Goal: Answer question/provide support

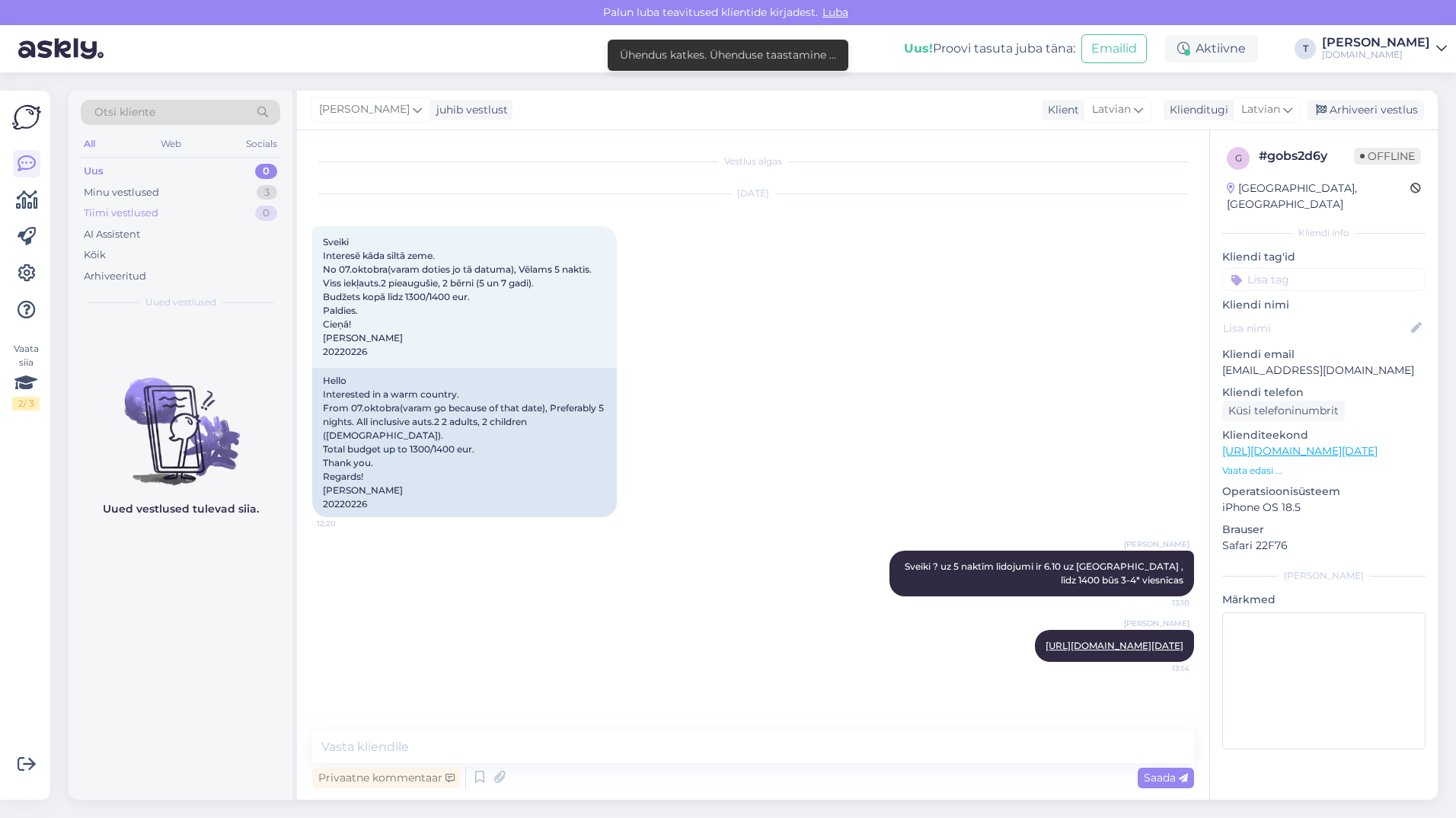
scroll to position [30, 0]
click at [179, 189] on div "Minu vestlused 3" at bounding box center [181, 193] width 200 height 22
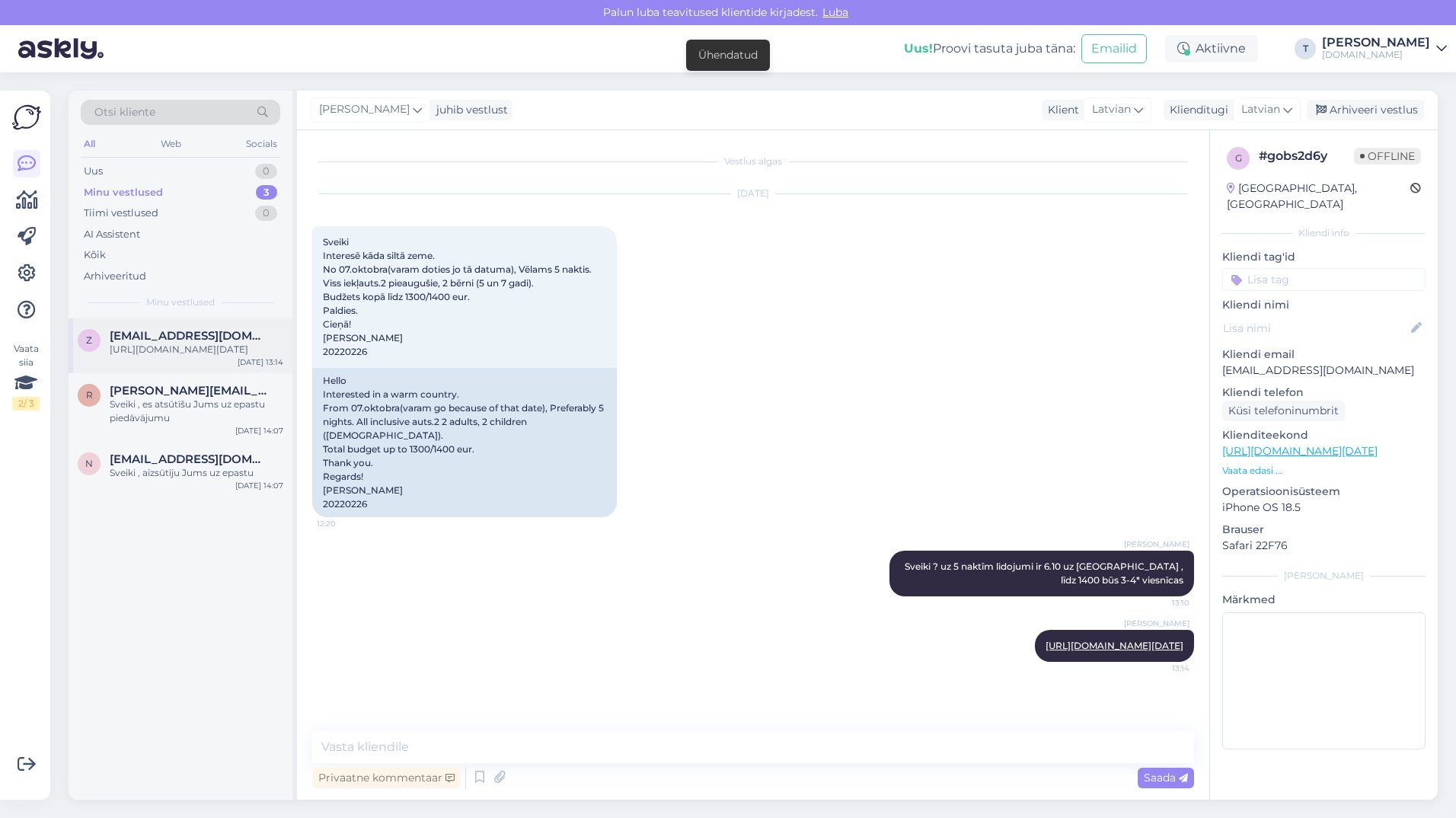
click at [177, 356] on div "[URL][DOMAIN_NAME][DATE]" at bounding box center [196, 349] width 173 height 14
click at [733, 486] on div "[DATE] Sveiki Interesē kāda siltā zeme. No 07.oktobra(varam doties jo tā datuma…" at bounding box center [754, 355] width 882 height 356
click at [1084, 651] on link "[URL][DOMAIN_NAME][DATE]" at bounding box center [1115, 645] width 138 height 11
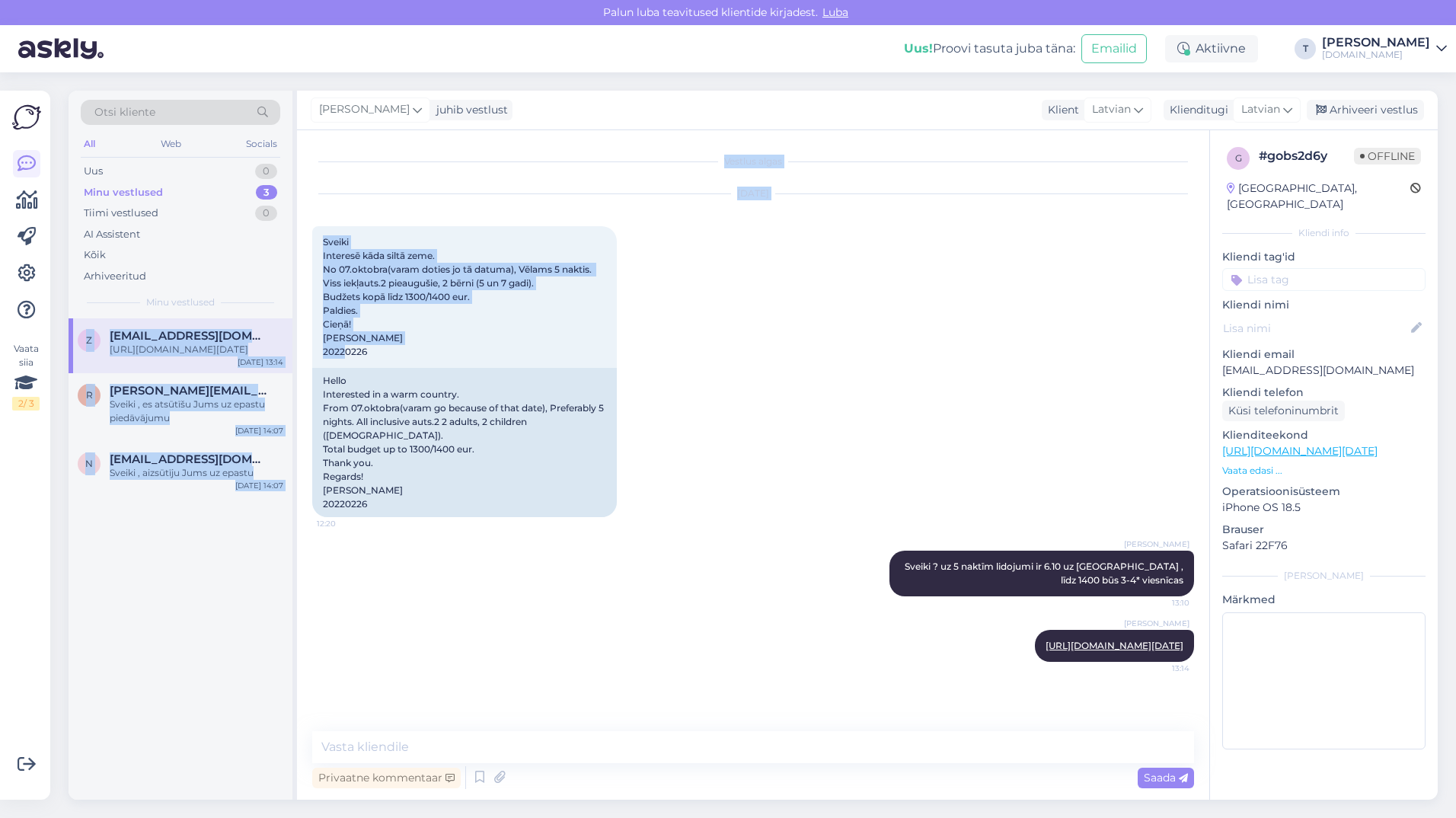
drag, startPoint x: 375, startPoint y: 320, endPoint x: 295, endPoint y: 206, distance: 139.3
click at [295, 206] on div "Otsi kliente All Web Socials Uus 0 Minu vestlused 3 Tiimi vestlused 0 AI Assist…" at bounding box center [754, 444] width 1370 height 709
drag, startPoint x: 295, startPoint y: 206, endPoint x: 390, endPoint y: 284, distance: 122.9
click at [390, 284] on div "Sveiki Interesē kāda siltā zeme. No 07.oktobra(varam doties jo tā datuma), Vēla…" at bounding box center [464, 296] width 304 height 141
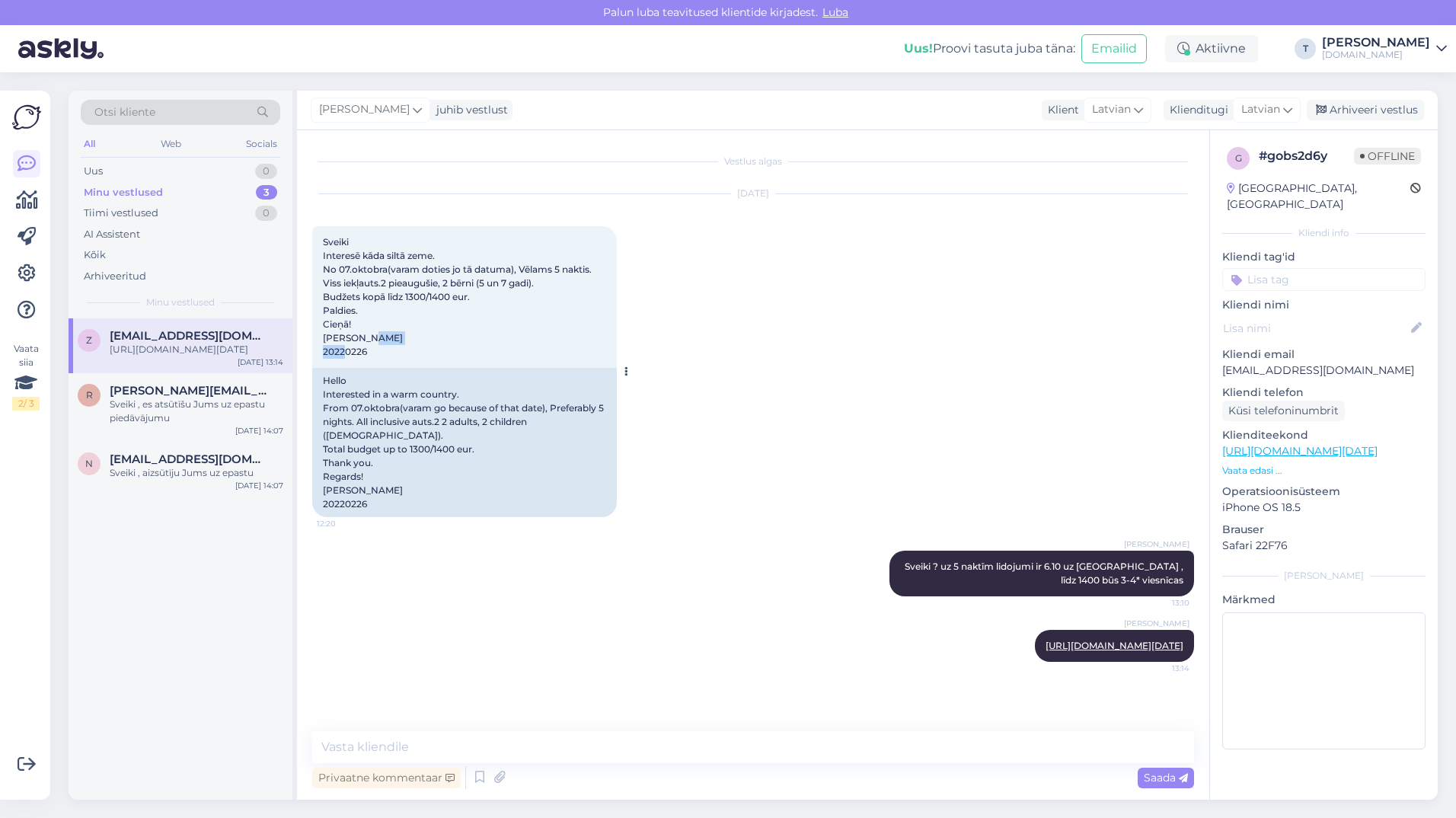
drag, startPoint x: 398, startPoint y: 314, endPoint x: 384, endPoint y: 320, distance: 15.2
click at [384, 320] on div "Sveiki Interesē kāda siltā zeme. No 07.oktobra(varam doties jo tā datuma), Vēla…" at bounding box center [464, 296] width 304 height 141
click at [382, 322] on div "Sveiki Interesē kāda siltā zeme. No 07.oktobra(varam doties jo tā datuma), Vēla…" at bounding box center [464, 296] width 304 height 141
drag, startPoint x: 384, startPoint y: 321, endPoint x: 321, endPoint y: 216, distance: 122.4
click at [321, 226] on div "Sveiki Interesē kāda siltā zeme. No 07.oktobra(varam doties jo tā datuma), Vēla…" at bounding box center [464, 296] width 304 height 141
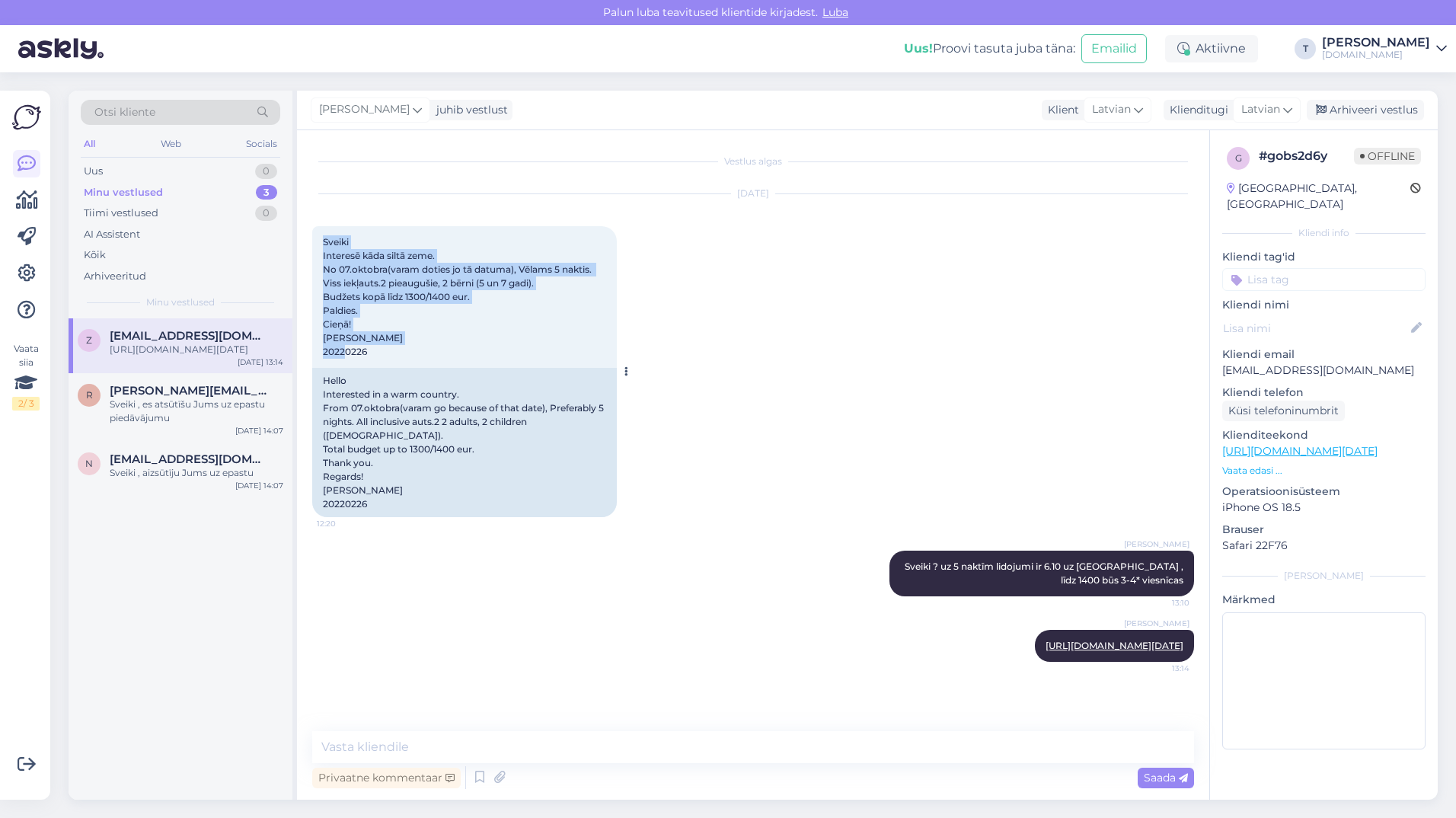
drag, startPoint x: 321, startPoint y: 216, endPoint x: 338, endPoint y: 223, distance: 18.4
copy span "Sveiki Interesē kāda siltā zeme. No 07.oktobra(varam doties jo tā datuma), Vēla…"
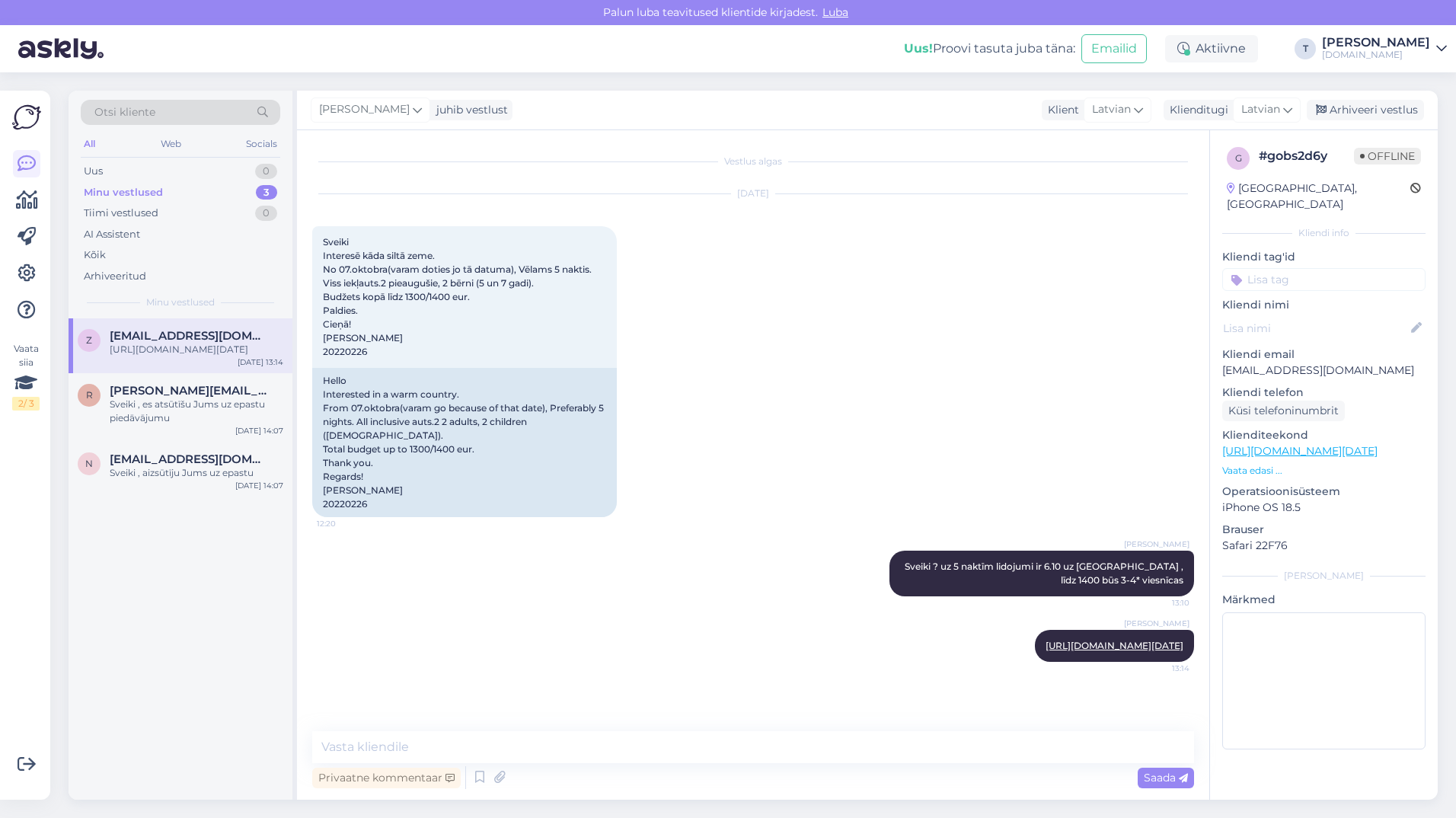
click at [1319, 363] on p "zanekrucane@inbox.lv" at bounding box center [1324, 371] width 203 height 16
copy p "zanekrucane@inbox.lv"
click at [1363, 109] on div "Arhiveeri vestlus" at bounding box center [1366, 110] width 117 height 21
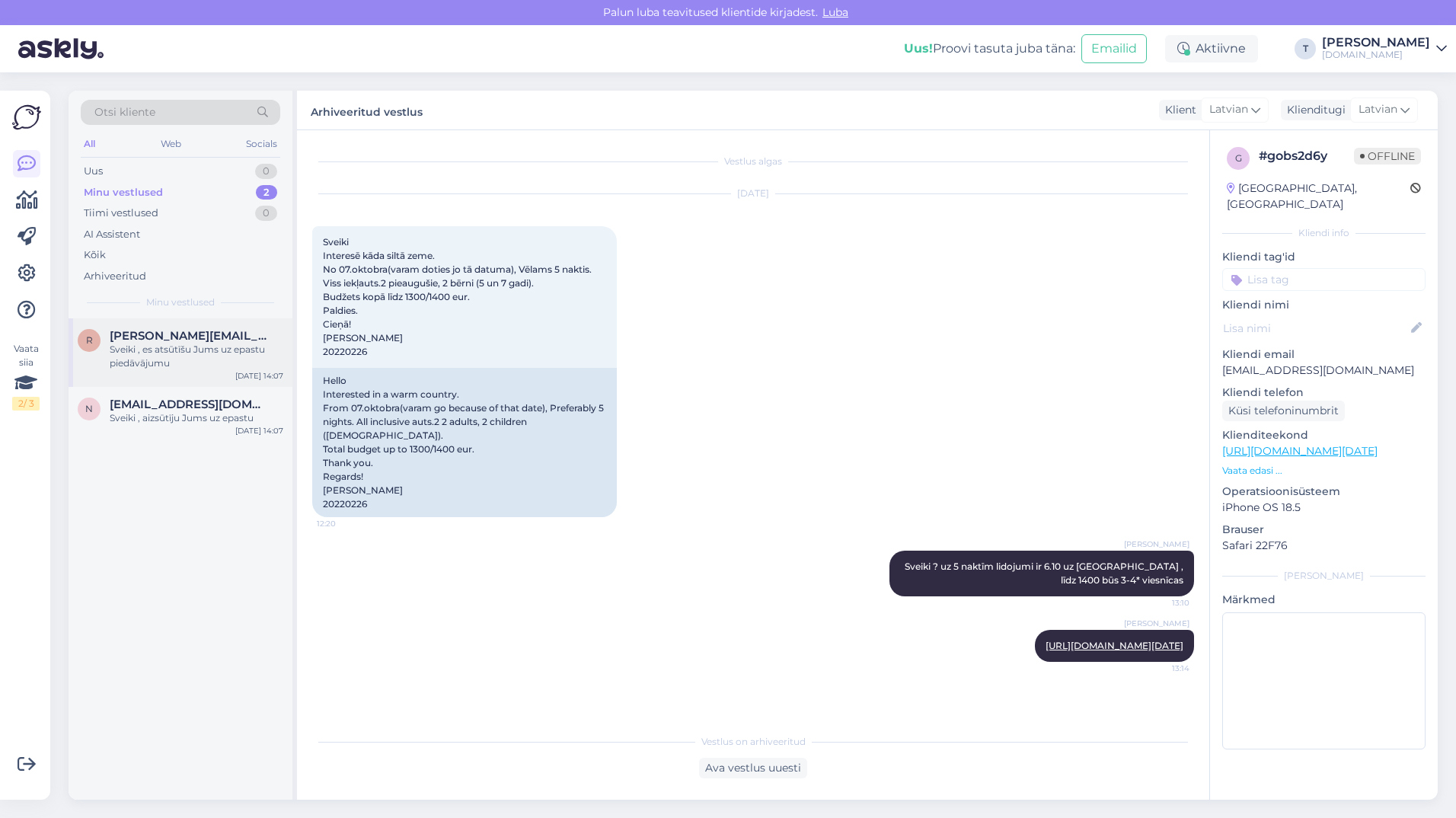
click at [175, 332] on span "[EMAIL_ADDRESS][DOMAIN_NAME]" at bounding box center [189, 336] width 158 height 14
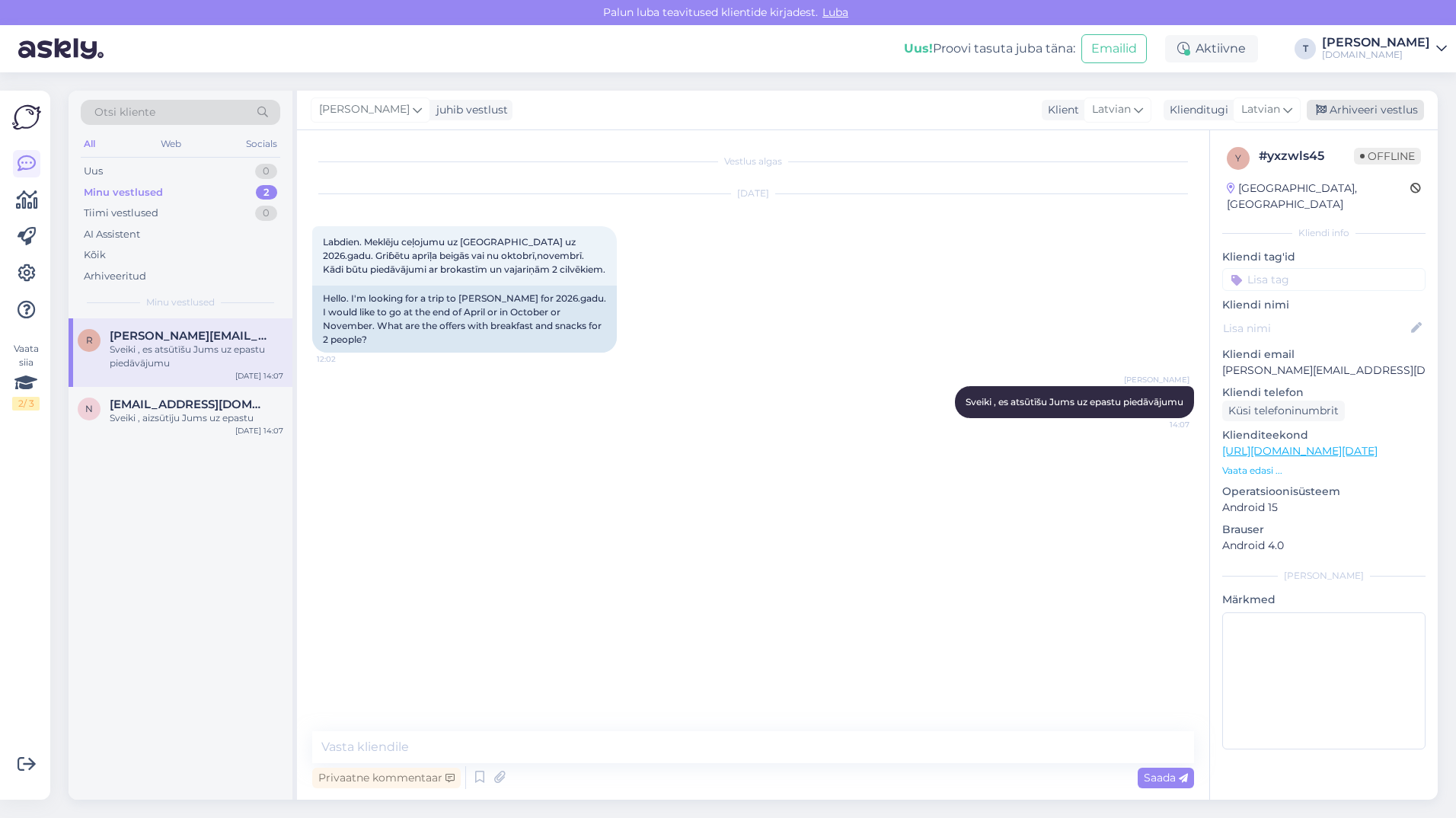
click at [1347, 103] on div "Arhiveeri vestlus" at bounding box center [1366, 110] width 117 height 21
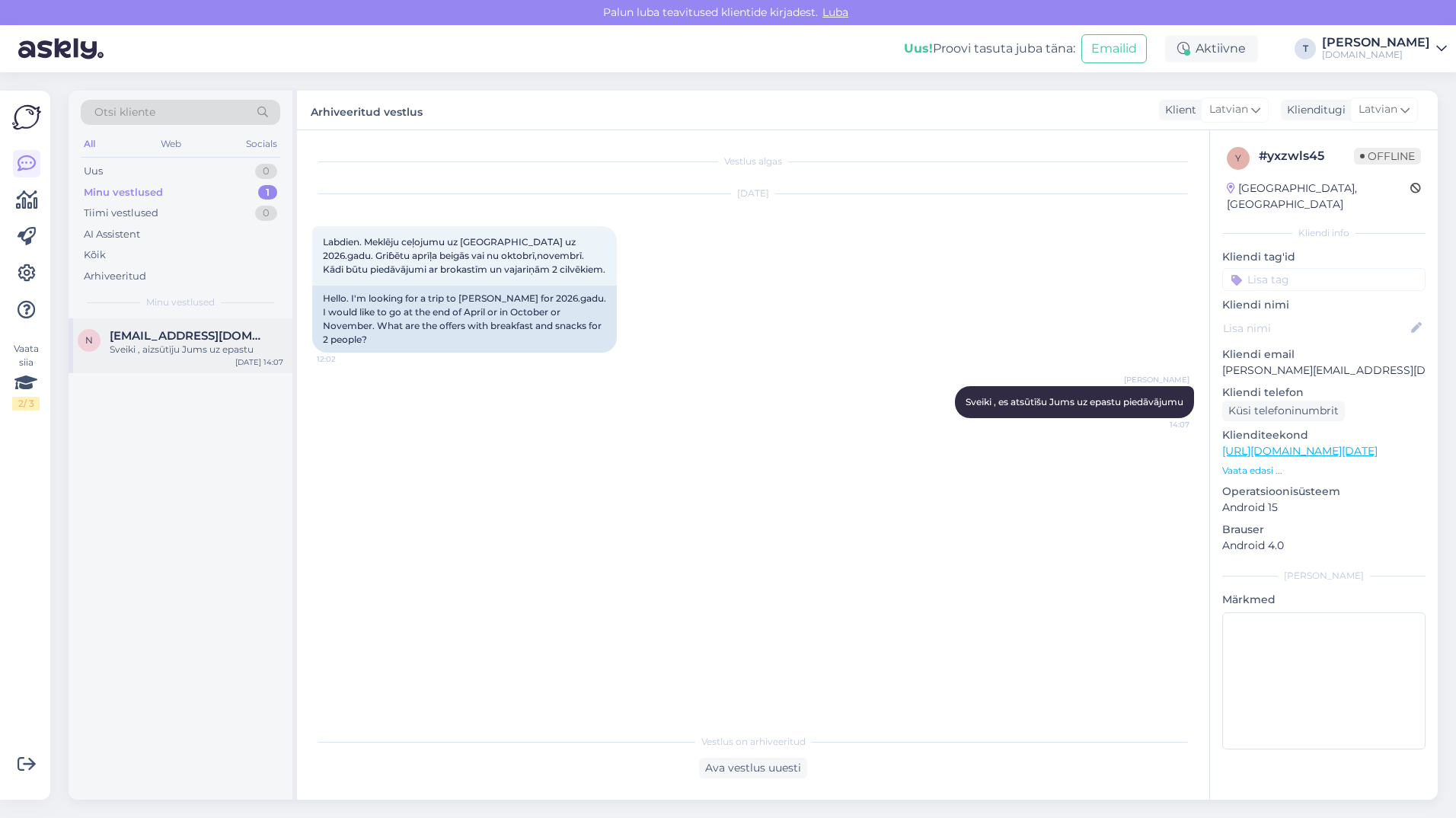
click at [205, 351] on div "Sveiki , aizsūtīju Jums uz epastu" at bounding box center [196, 349] width 173 height 14
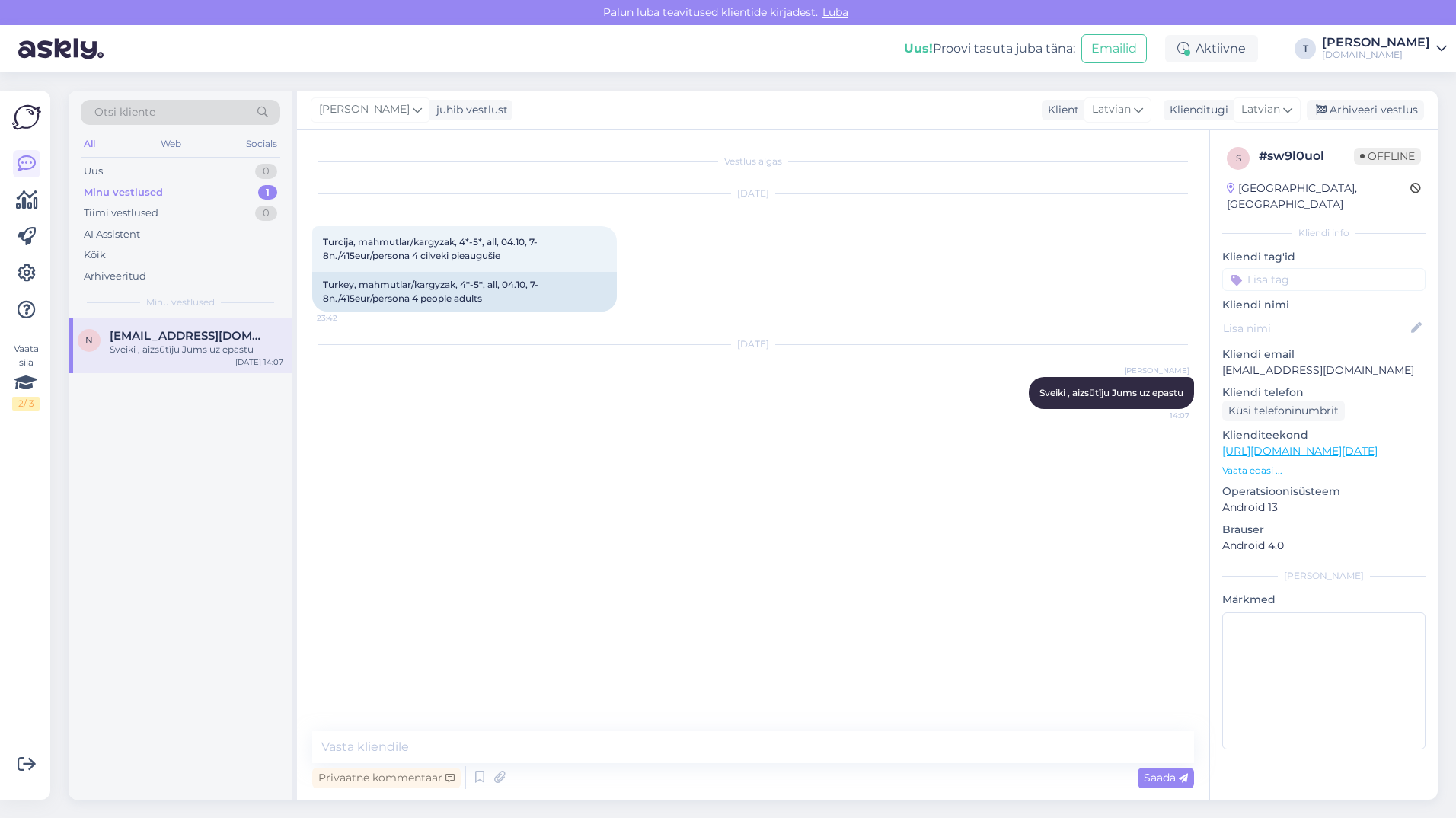
click at [1284, 363] on p "nadjaho@inbox.lv" at bounding box center [1324, 371] width 203 height 16
click at [1283, 363] on p "nadjaho@inbox.lv" at bounding box center [1324, 371] width 203 height 16
click at [1283, 363] on p "nadjaho@inbox.lv" at bounding box center [1324, 371] width 203 height 16
drag, startPoint x: 1283, startPoint y: 356, endPoint x: 1262, endPoint y: 348, distance: 22.5
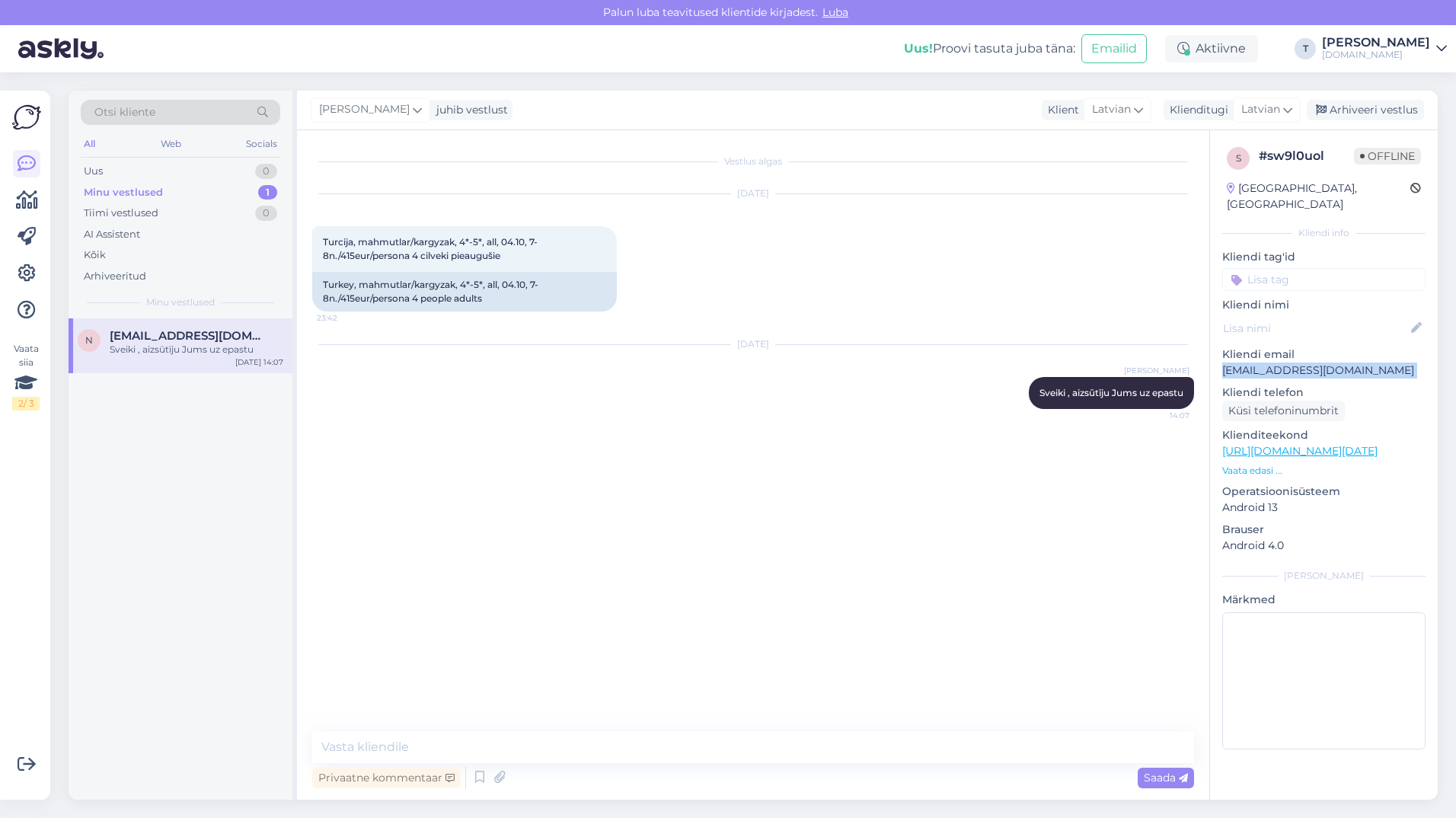
copy p "nadjaho@inbox.lv"
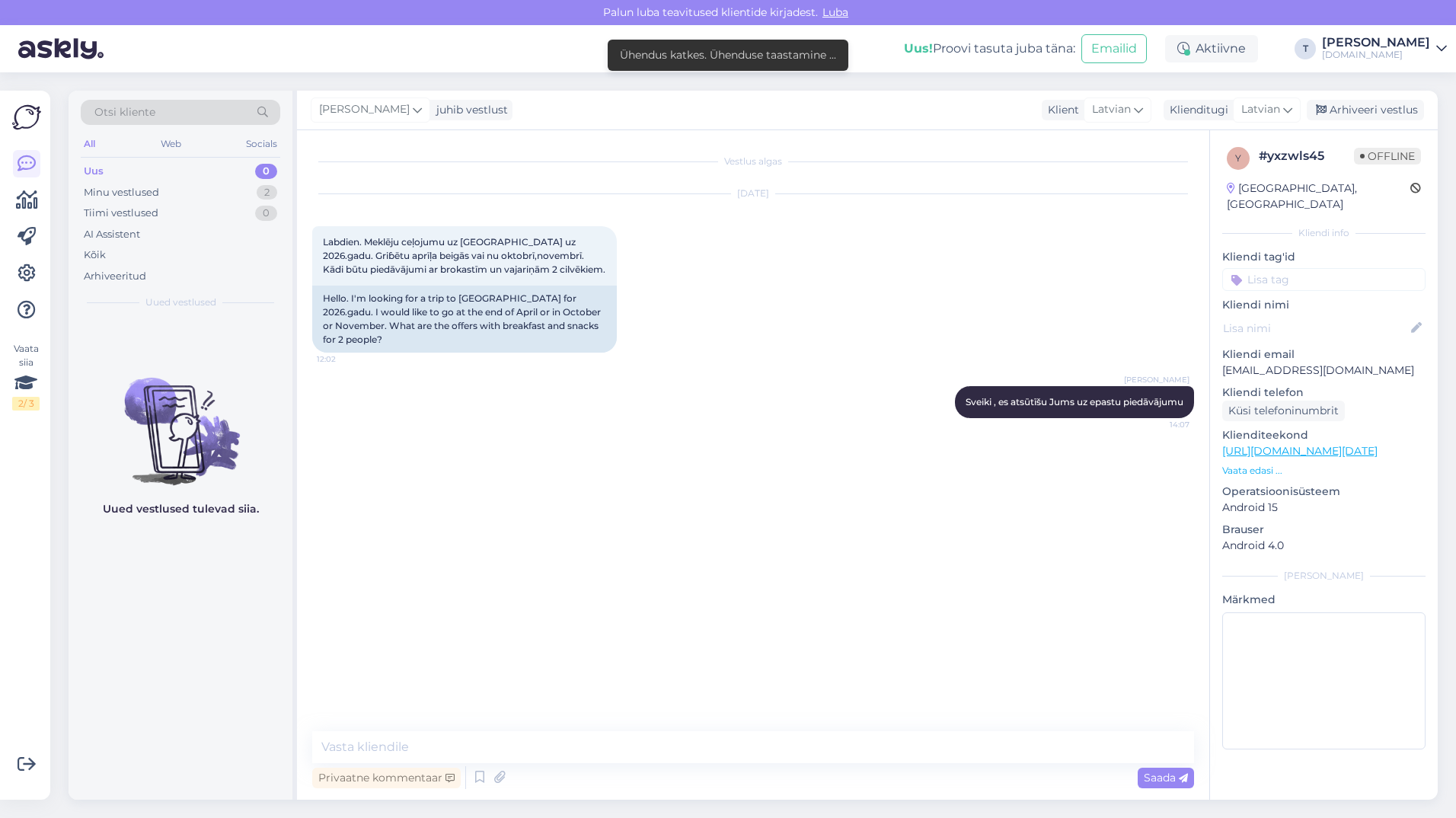
click at [1313, 363] on p "[EMAIL_ADDRESS][DOMAIN_NAME]" at bounding box center [1324, 371] width 203 height 16
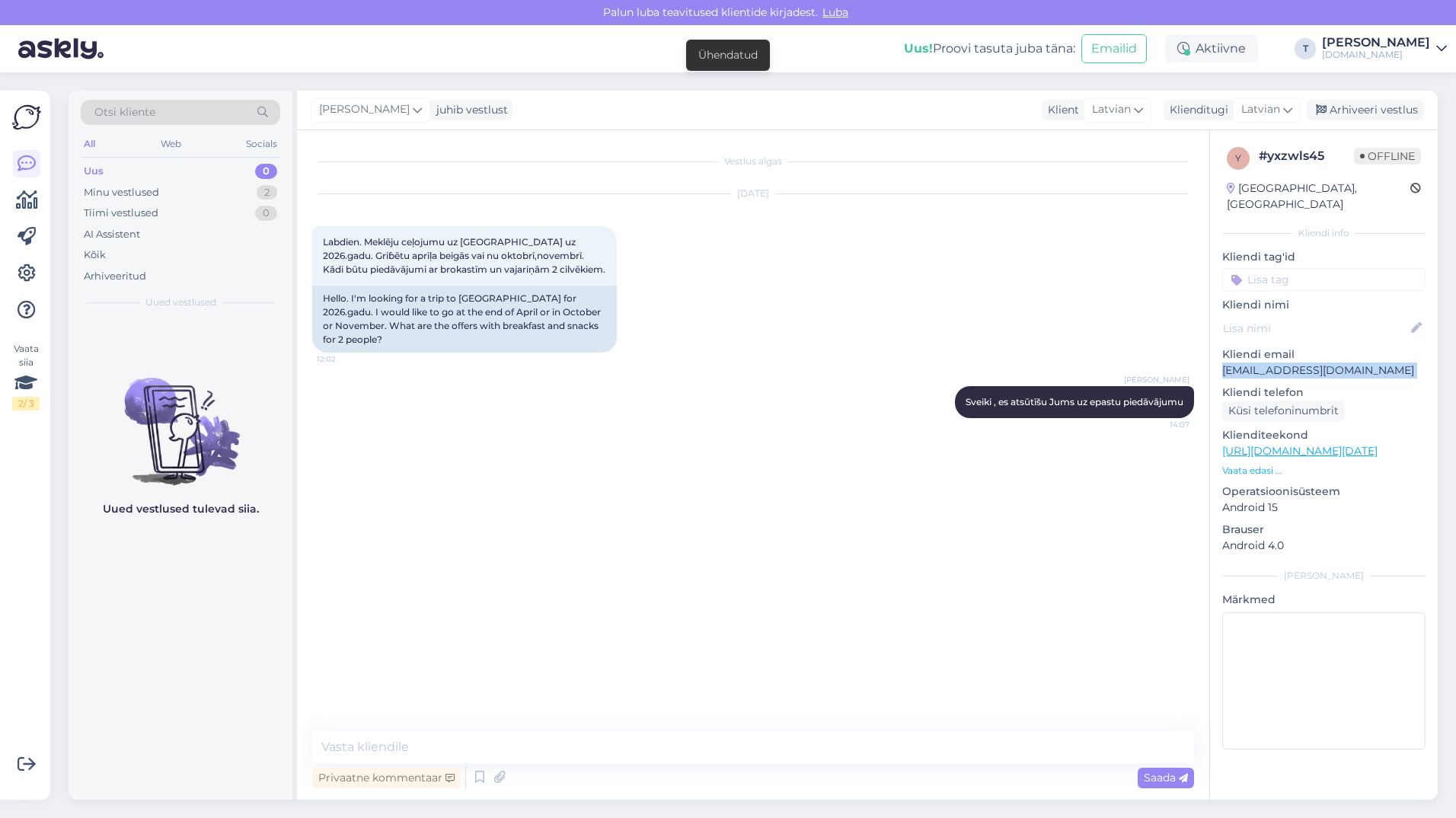
copy p "[EMAIL_ADDRESS][DOMAIN_NAME]"
click at [1231, 463] on p "Vaata edasi ..." at bounding box center [1324, 470] width 203 height 14
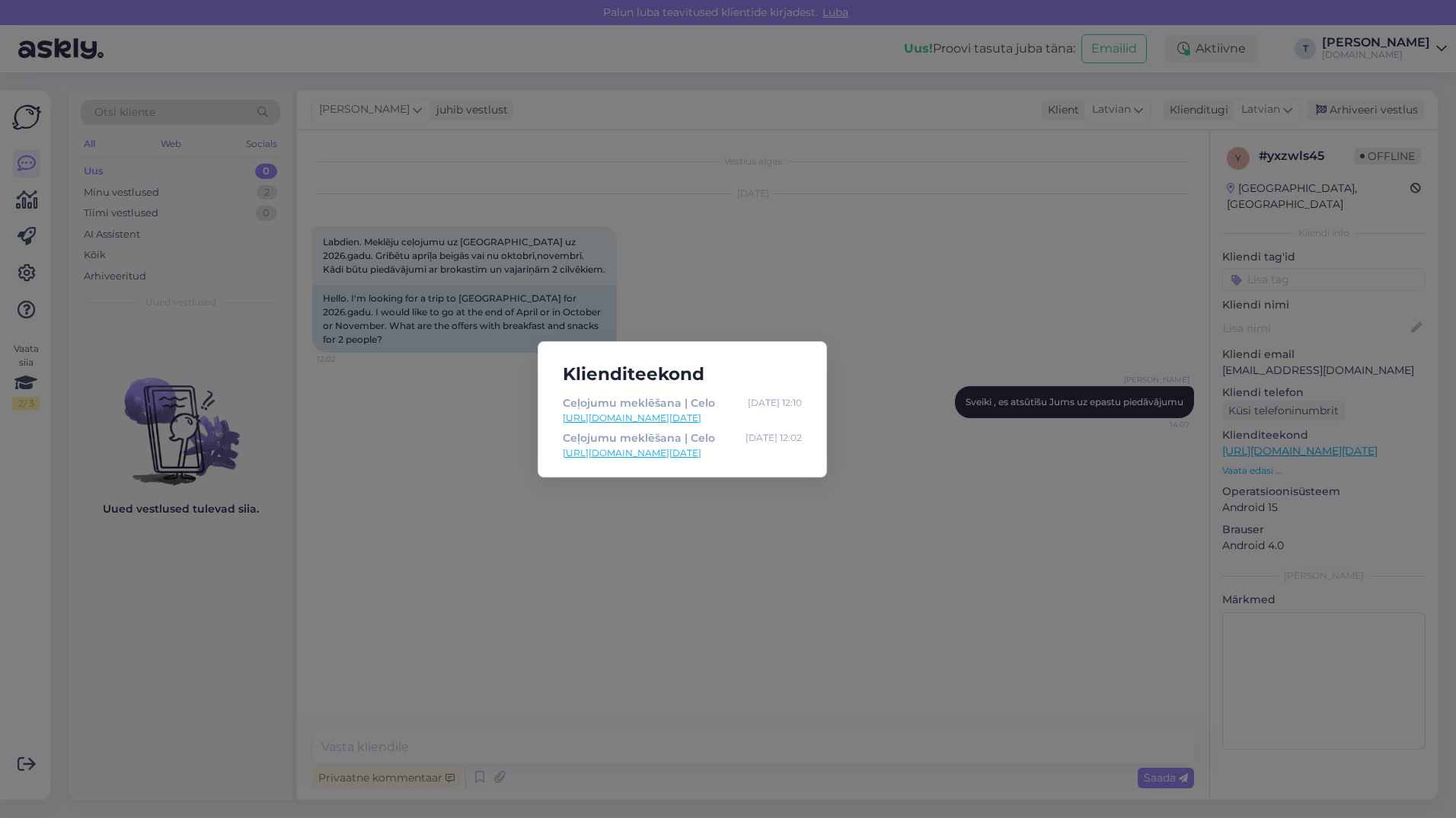
click at [774, 272] on div "Klienditeekond Ceļojumu meklēšana | Celo [DATE] 12:10 [URL][DOMAIN_NAME][DATE] …" at bounding box center [728, 409] width 1456 height 818
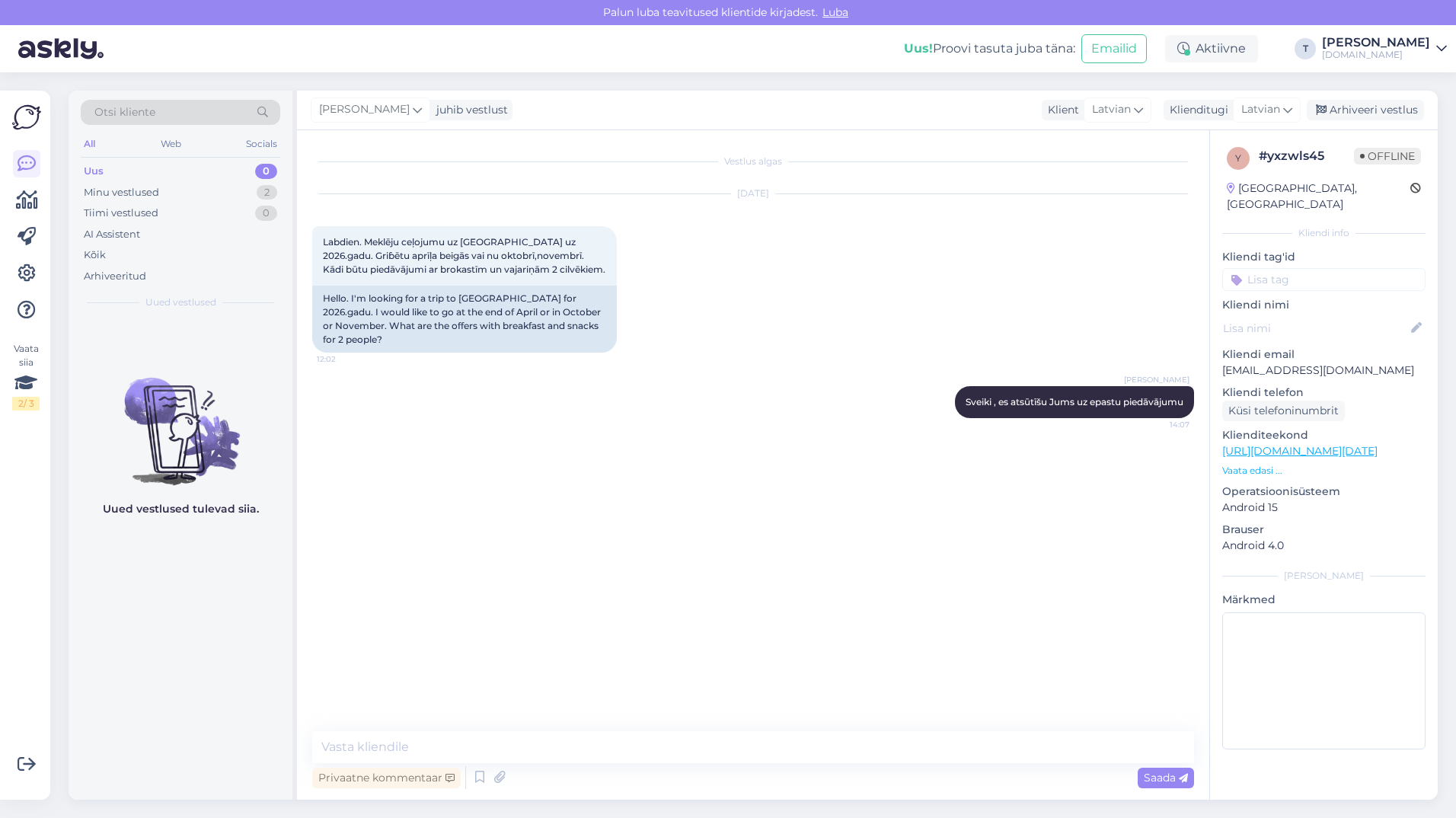
click at [1311, 363] on p "[EMAIL_ADDRESS][DOMAIN_NAME]" at bounding box center [1324, 371] width 203 height 16
copy p "[EMAIL_ADDRESS][DOMAIN_NAME]"
